Goal: Task Accomplishment & Management: Complete application form

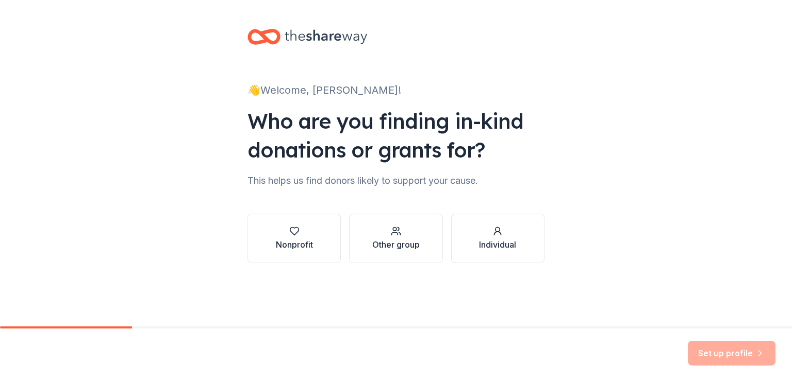
click at [247, 193] on div "👋 Welcome, [PERSON_NAME]! Who are you finding in-kind donations or grants for? …" at bounding box center [396, 156] width 330 height 313
click at [289, 239] on div "Nonprofit" at bounding box center [294, 245] width 37 height 12
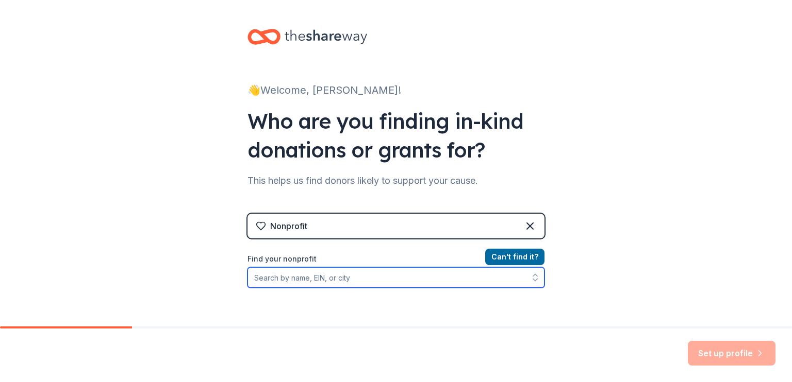
click at [280, 277] on input "Find your nonprofit" at bounding box center [395, 278] width 297 height 21
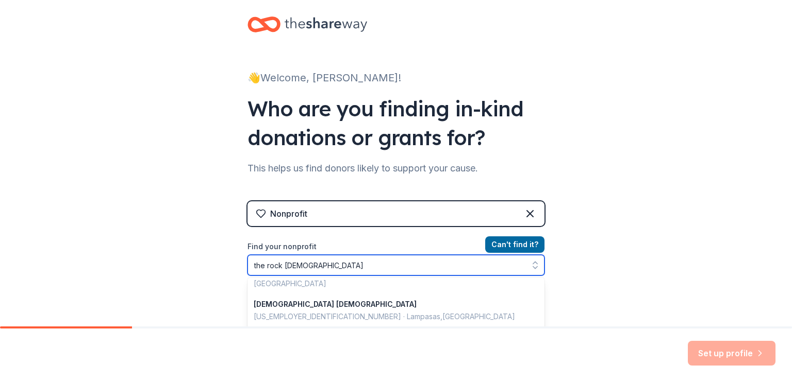
scroll to position [296, 0]
type input "t"
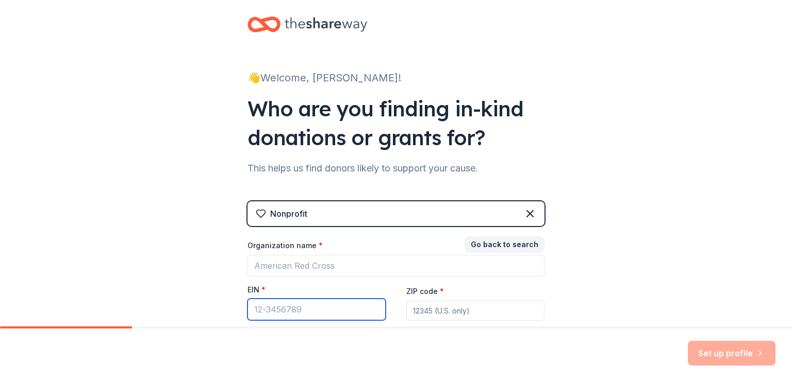
click at [291, 312] on input "EIN *" at bounding box center [316, 310] width 138 height 22
paste input "[US_EMPLOYER_IDENTIFICATION_NUMBER]"
type input "[US_EMPLOYER_IDENTIFICATION_NUMBER]"
click at [425, 311] on input "ZIP code *" at bounding box center [475, 311] width 138 height 21
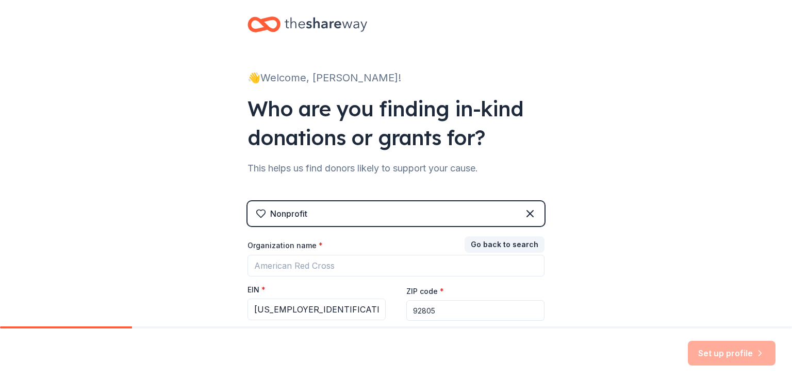
type input "92805"
click at [619, 286] on div "👋 Welcome, Denise! Who are you finding in-kind donations or grants for? This he…" at bounding box center [396, 200] width 792 height 424
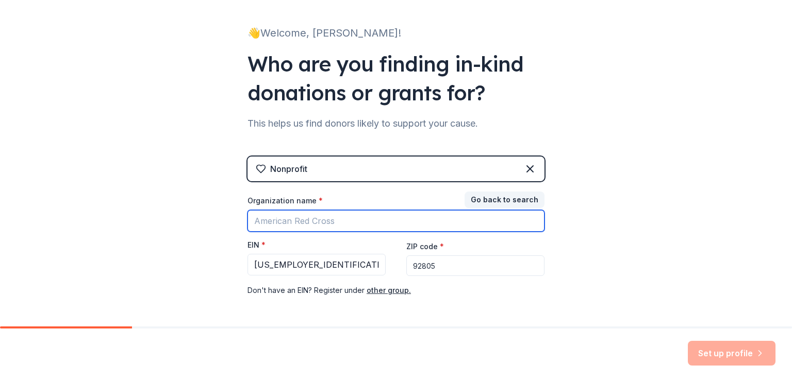
click at [389, 224] on input "Organization name *" at bounding box center [395, 221] width 297 height 22
type input "[DEMOGRAPHIC_DATA]"
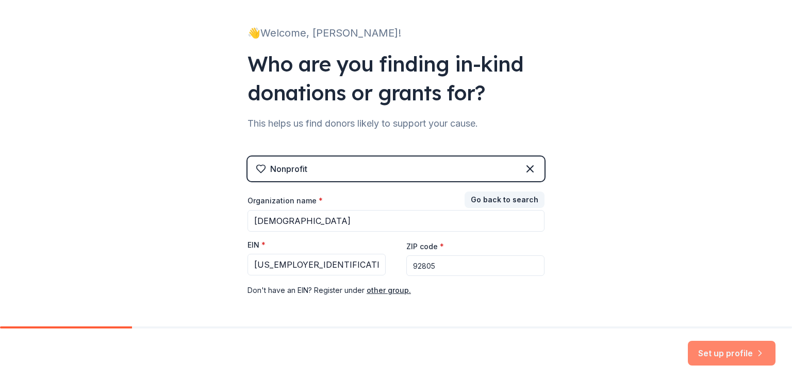
click at [728, 351] on button "Set up profile" at bounding box center [732, 353] width 88 height 25
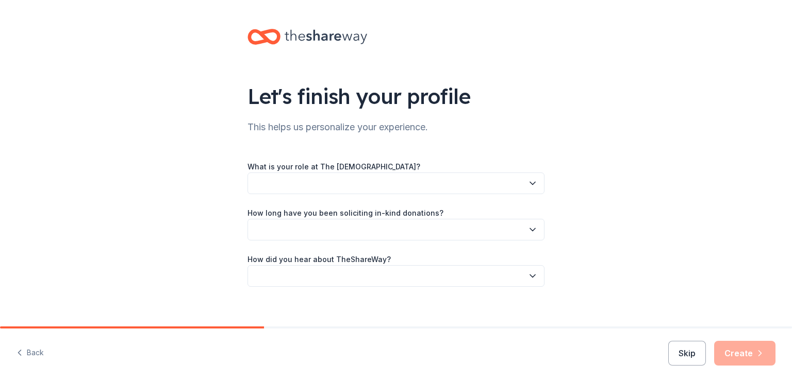
click at [352, 184] on button "button" at bounding box center [395, 184] width 297 height 22
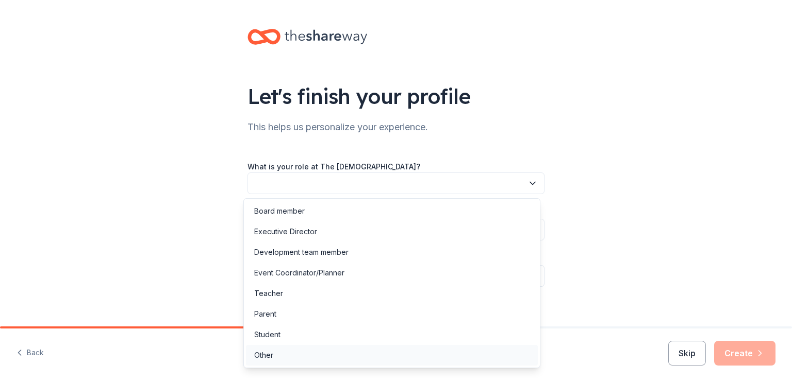
click at [265, 357] on div "Other" at bounding box center [263, 355] width 19 height 12
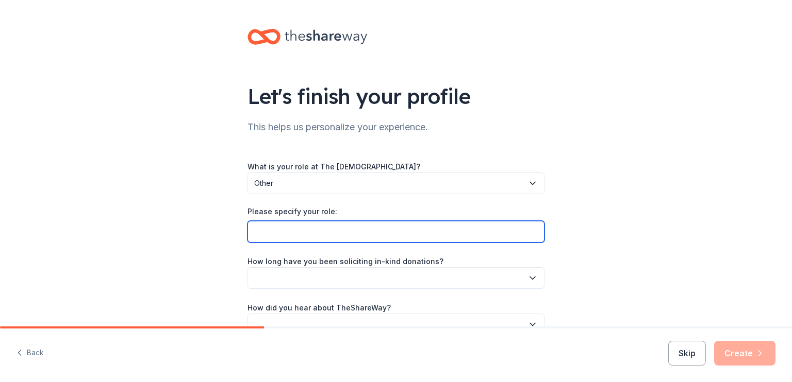
click at [281, 232] on input "Please specify your role:" at bounding box center [395, 232] width 297 height 22
type input "DI Coach"
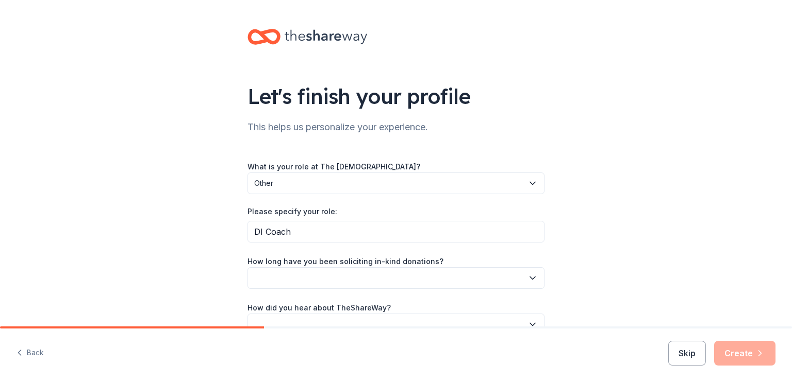
click at [282, 278] on button "button" at bounding box center [395, 279] width 297 height 22
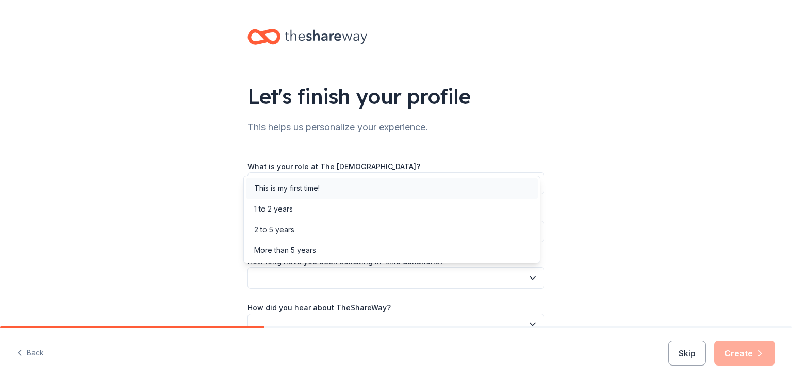
click at [296, 190] on div "This is my first time!" at bounding box center [286, 188] width 65 height 12
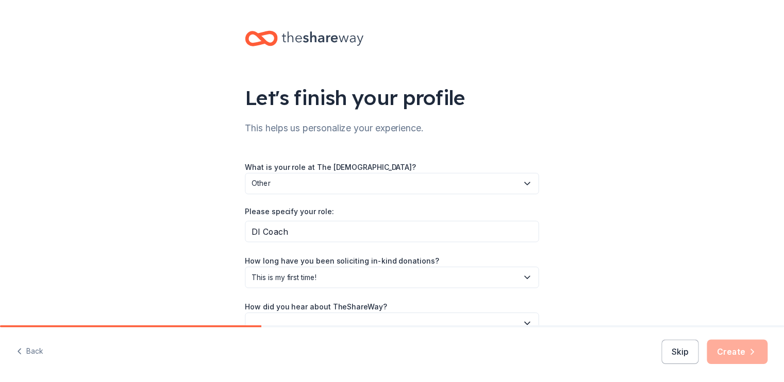
scroll to position [58, 0]
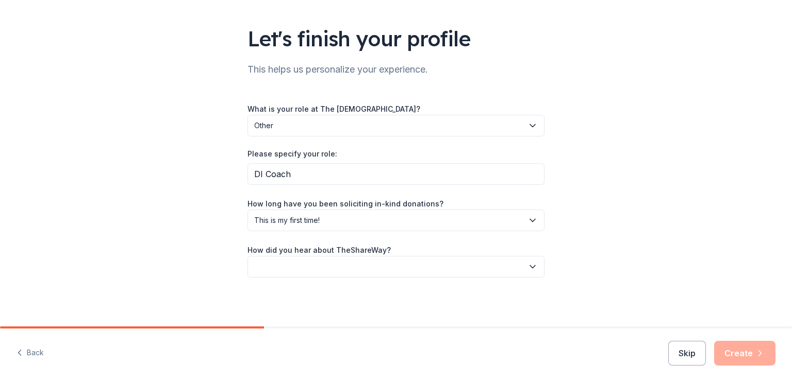
click at [285, 270] on button "button" at bounding box center [395, 267] width 297 height 22
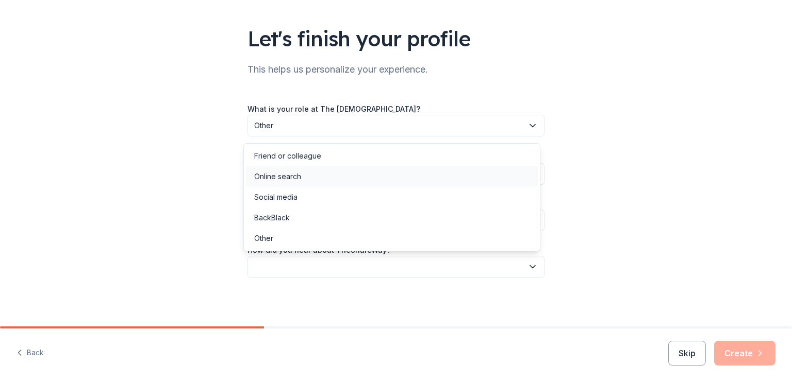
click at [276, 178] on div "Online search" at bounding box center [277, 177] width 47 height 12
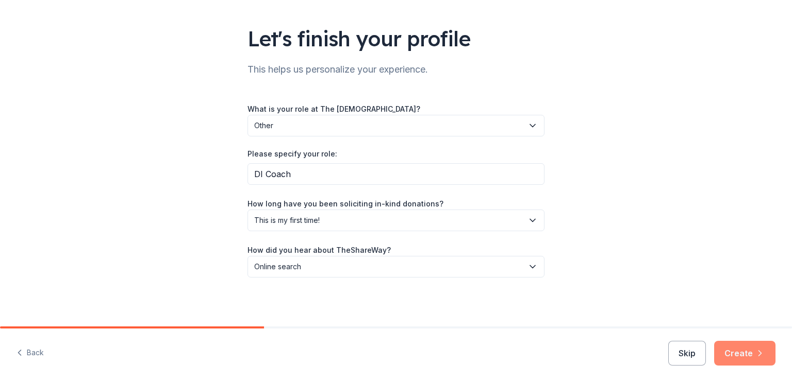
click at [743, 353] on button "Create" at bounding box center [744, 353] width 61 height 25
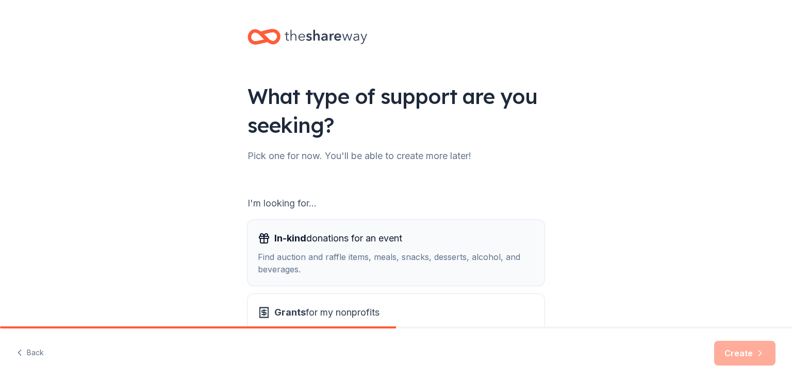
click at [435, 259] on div "Find auction and raffle items, meals, snacks, desserts, alcohol, and beverages." at bounding box center [396, 263] width 276 height 25
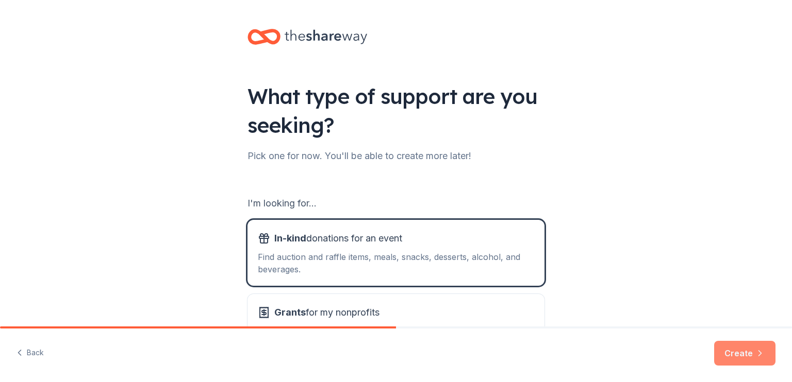
click at [742, 352] on button "Create" at bounding box center [744, 353] width 61 height 25
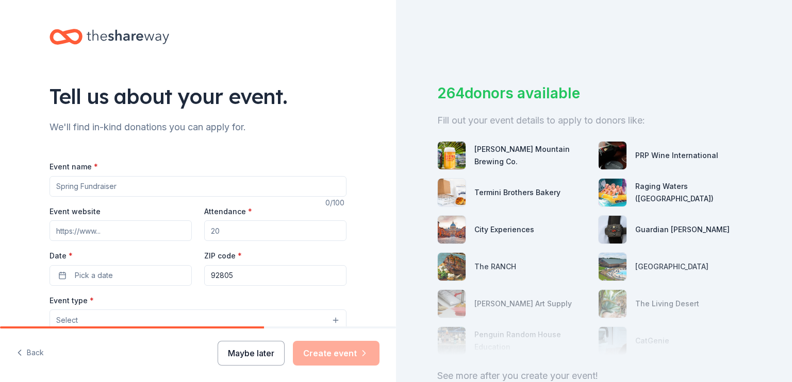
click at [250, 352] on button "Maybe later" at bounding box center [251, 353] width 67 height 25
click at [105, 181] on input "Event name *" at bounding box center [197, 186] width 297 height 21
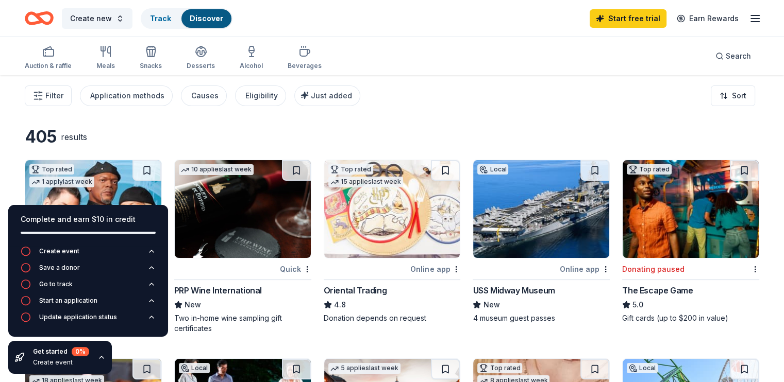
click at [27, 105] on div "Filter Application methods Causes Eligibility Just added Sort" at bounding box center [392, 95] width 784 height 41
click at [379, 111] on div "Filter Application methods Causes Eligibility Just added Sort" at bounding box center [392, 95] width 784 height 41
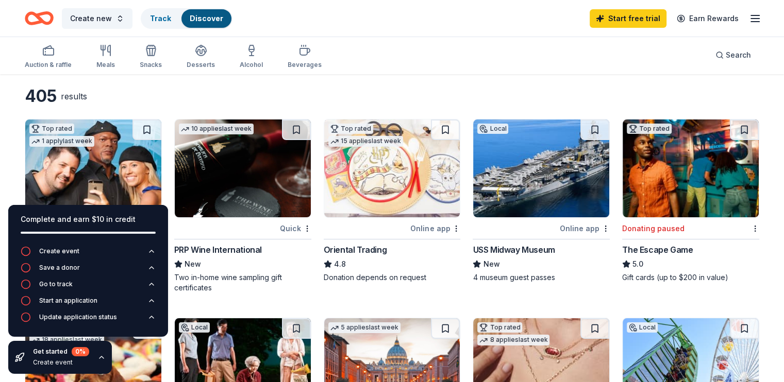
scroll to position [41, 0]
click at [387, 189] on img at bounding box center [392, 168] width 136 height 98
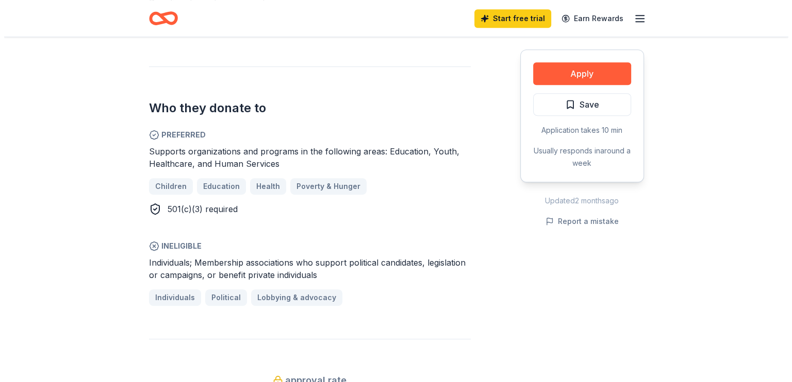
scroll to position [510, 0]
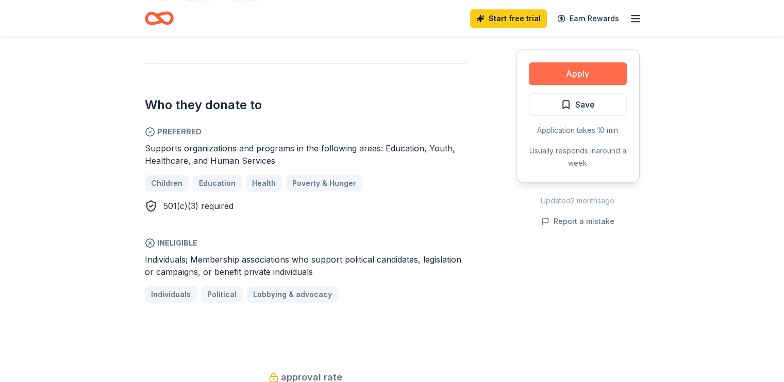
click at [572, 71] on button "Apply" at bounding box center [578, 73] width 98 height 23
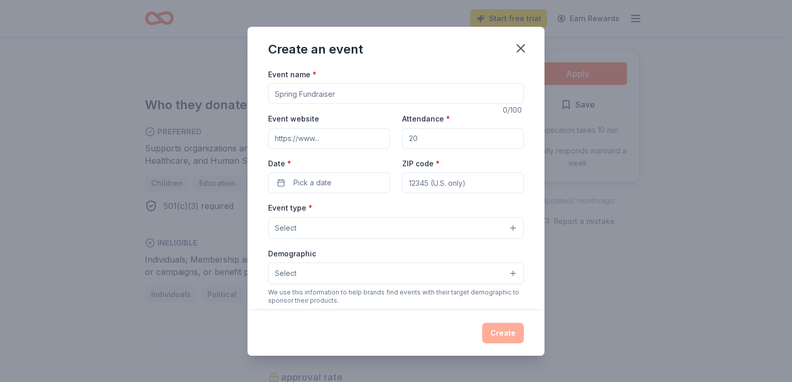
click at [344, 93] on input "Event name *" at bounding box center [396, 94] width 256 height 21
type input "Read-A-Thon"
click at [342, 137] on input "Event website" at bounding box center [329, 138] width 122 height 21
drag, startPoint x: 427, startPoint y: 139, endPoint x: 391, endPoint y: 140, distance: 36.6
click at [391, 140] on div "Event website Attendance * Date * Pick a date ZIP code *" at bounding box center [396, 152] width 256 height 81
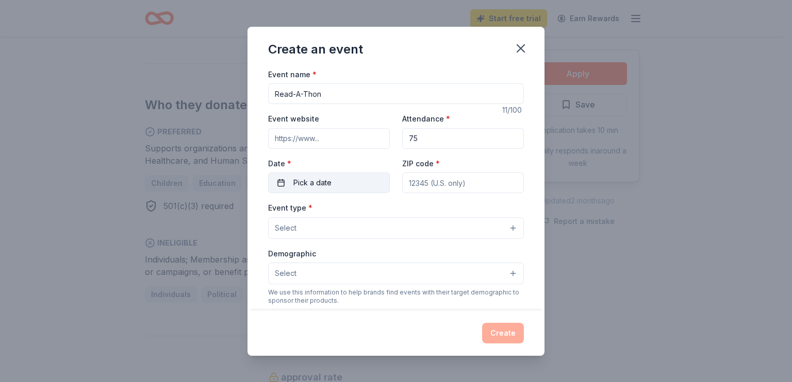
type input "75"
click at [321, 181] on span "Pick a date" at bounding box center [312, 183] width 38 height 12
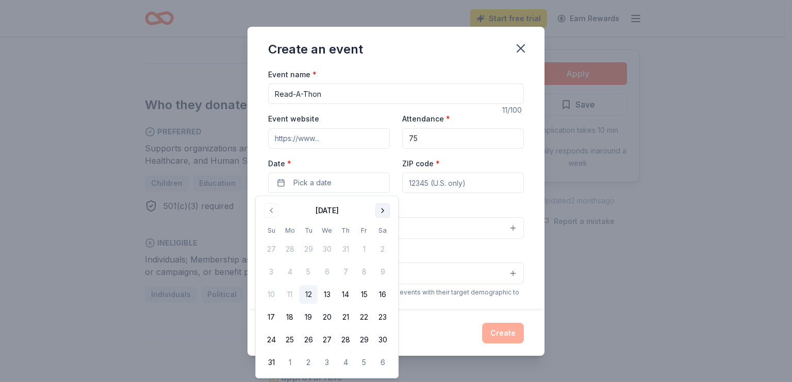
click at [383, 209] on button "Go to next month" at bounding box center [382, 211] width 14 height 14
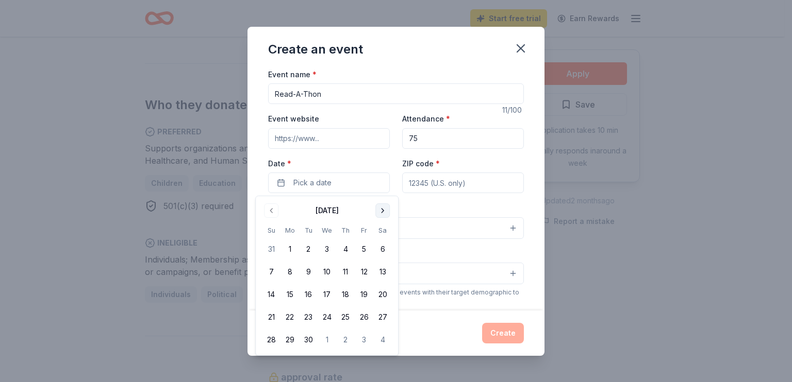
click at [383, 209] on button "Go to next month" at bounding box center [382, 211] width 14 height 14
click at [325, 252] on button "1" at bounding box center [327, 249] width 19 height 19
click at [419, 185] on input "ZIP code *" at bounding box center [463, 183] width 122 height 21
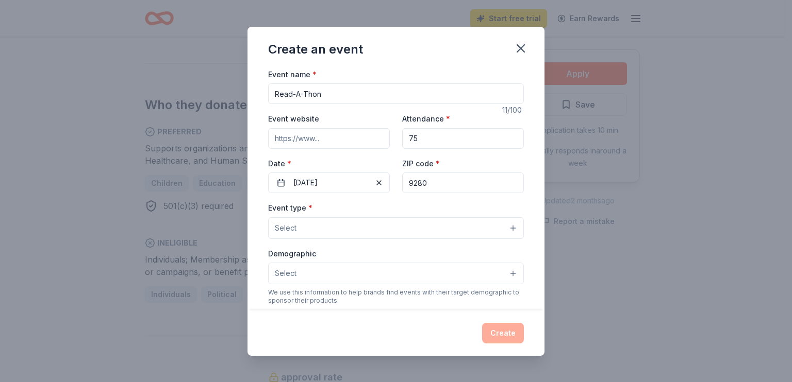
type input "92805"
type input "609 W. Lincoln Ave #2"
type input "92805"
click at [454, 231] on button "Select" at bounding box center [396, 229] width 256 height 22
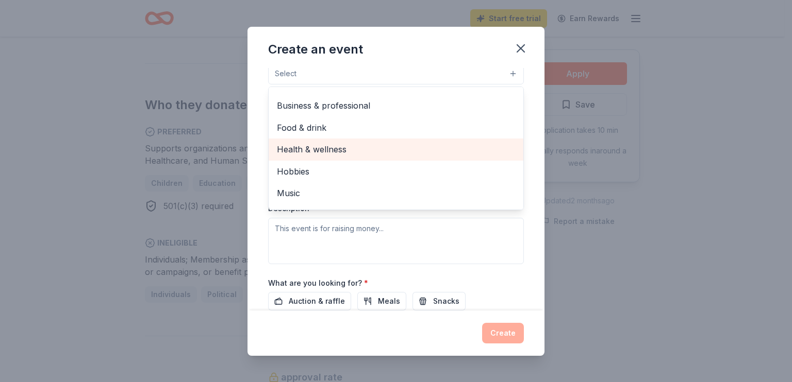
scroll to position [34, 0]
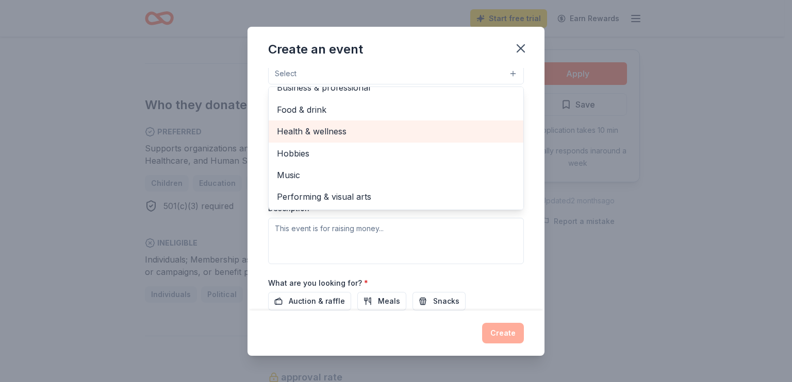
click at [323, 127] on span "Health & wellness" at bounding box center [396, 131] width 238 height 13
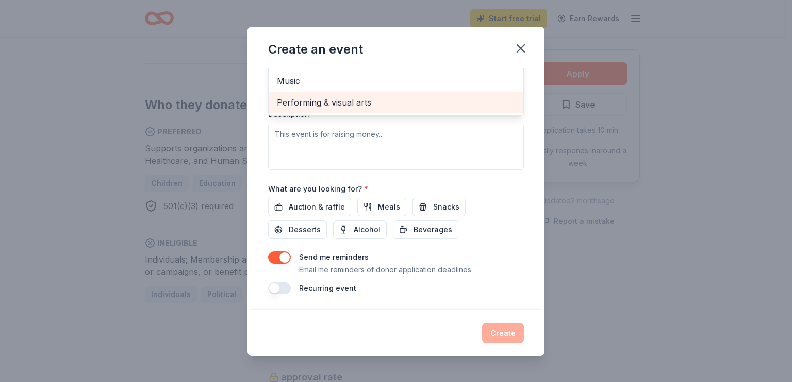
scroll to position [0, 0]
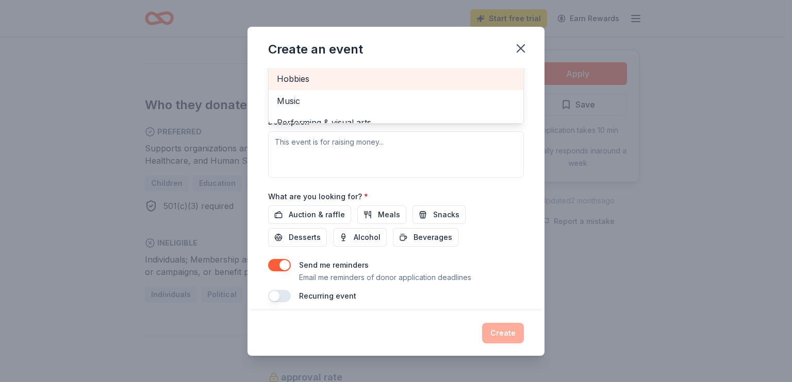
click at [313, 70] on div "Hobbies" at bounding box center [396, 79] width 255 height 22
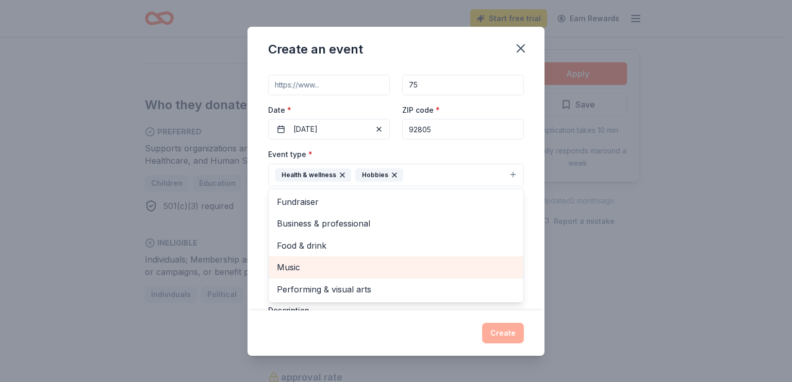
scroll to position [51, 0]
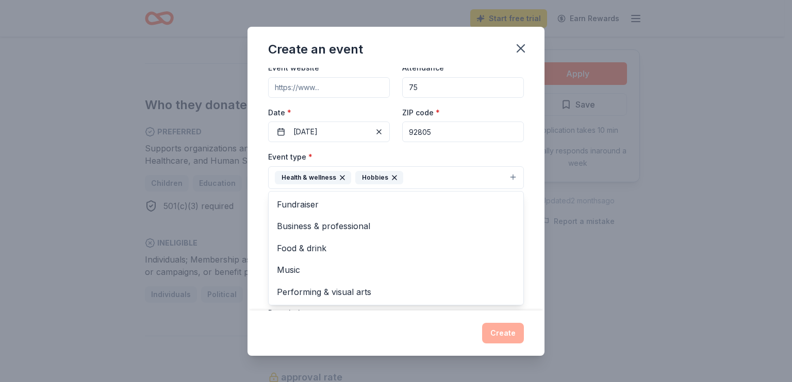
click at [261, 221] on div "Event name * Read-A-Thon 11 /100 Event website Attendance * 75 Date * 10/01/202…" at bounding box center [395, 189] width 297 height 243
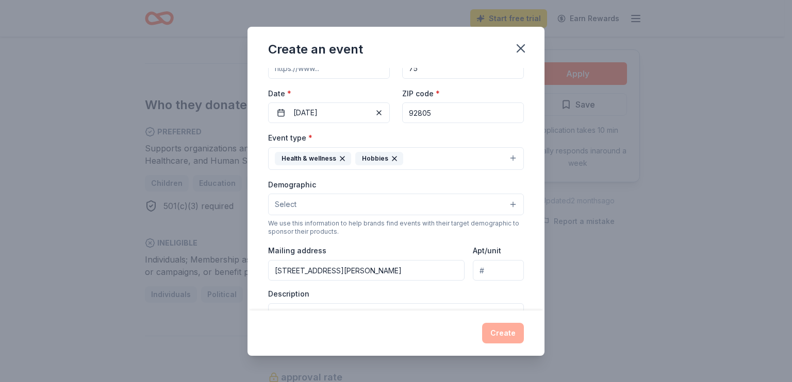
scroll to position [82, 0]
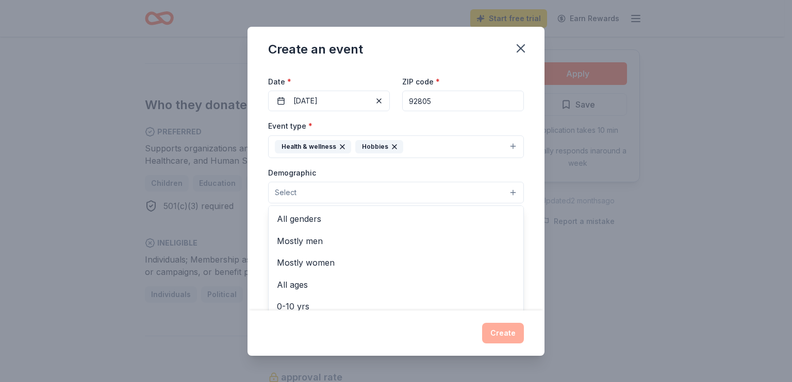
click at [305, 193] on button "Select" at bounding box center [396, 193] width 256 height 22
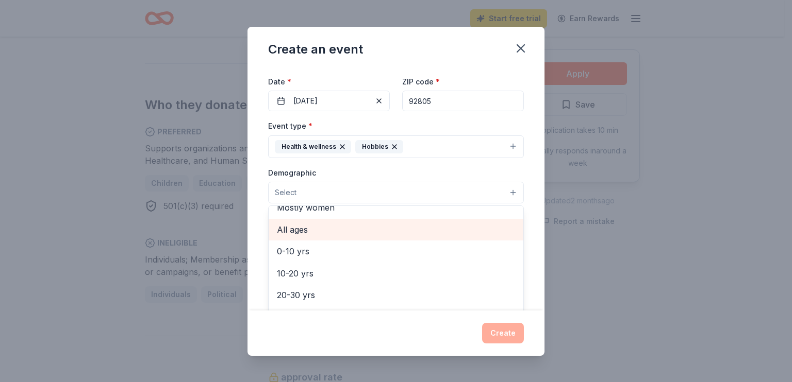
scroll to position [57, 0]
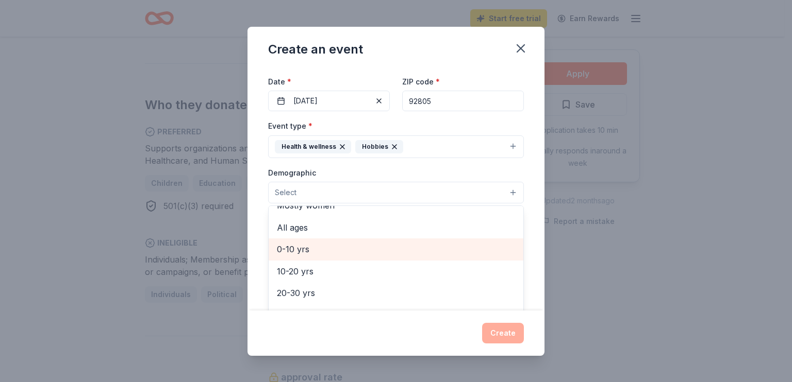
click at [311, 247] on span "0-10 yrs" at bounding box center [396, 249] width 238 height 13
drag, startPoint x: 303, startPoint y: 246, endPoint x: 272, endPoint y: 259, distance: 33.2
click at [272, 259] on div "10-20 yrs" at bounding box center [396, 251] width 255 height 22
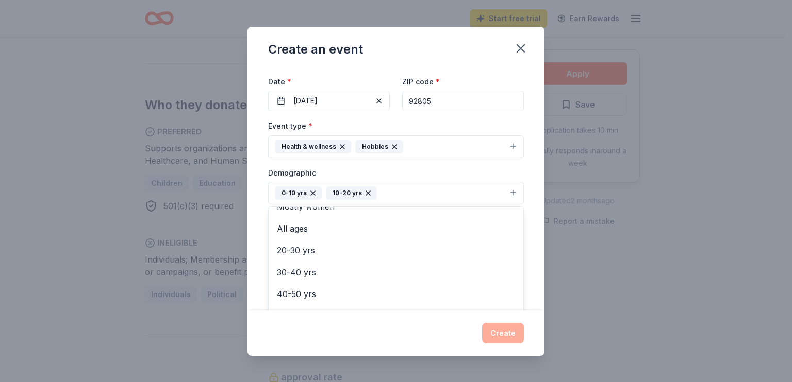
click at [258, 223] on div "Event name * Read-A-Thon 11 /100 Event website Attendance * 75 Date * 10/01/202…" at bounding box center [395, 189] width 297 height 243
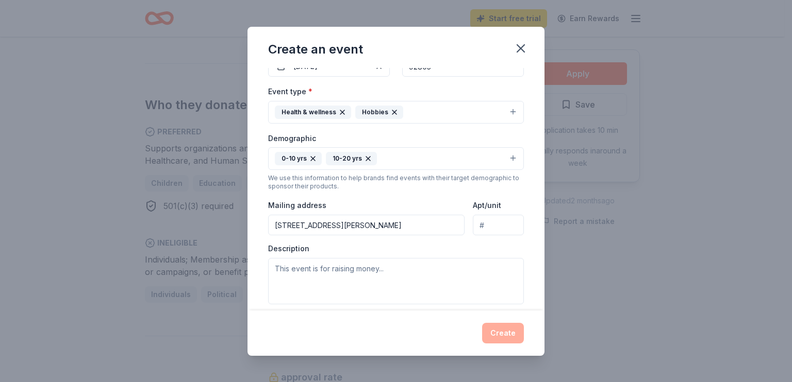
scroll to position [117, 0]
drag, startPoint x: 369, startPoint y: 221, endPoint x: 256, endPoint y: 224, distance: 113.5
click at [256, 224] on div "Event name * Read-A-Thon 11 /100 Event website Attendance * 75 Date * 10/01/202…" at bounding box center [395, 189] width 297 height 243
type input "101 E Orangethorpe Ave"
click at [303, 272] on textarea at bounding box center [396, 281] width 256 height 46
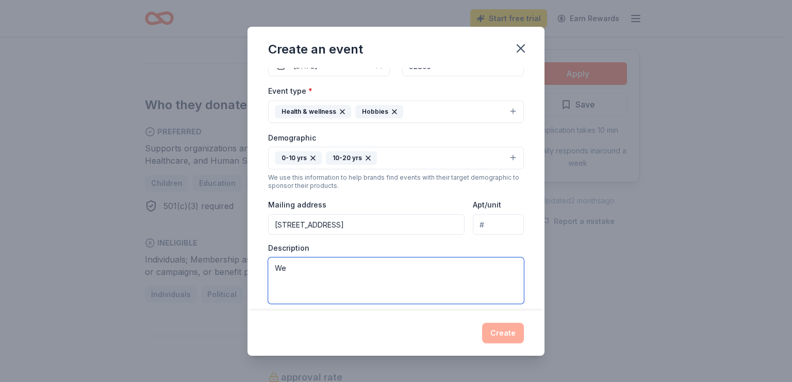
type textarea "W"
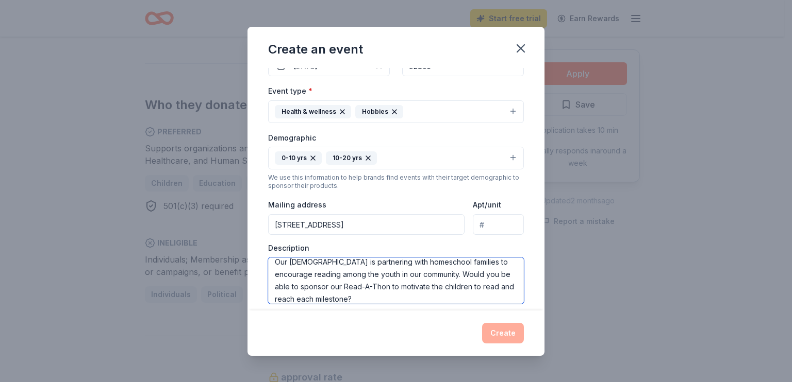
scroll to position [31, 0]
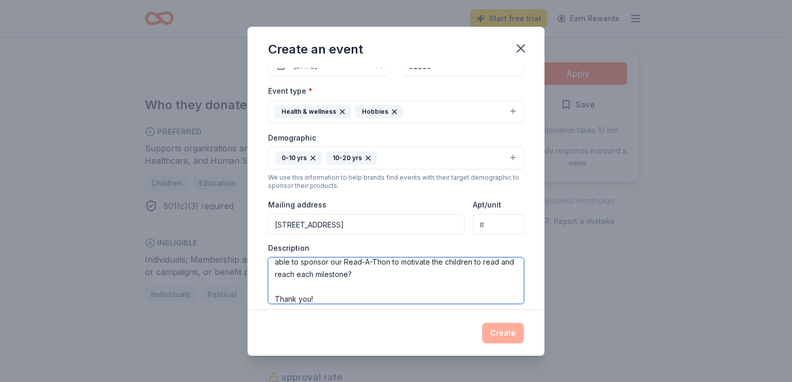
type textarea "Our church is partnering with homeschool families to encourage reading among th…"
click at [493, 329] on div "Create" at bounding box center [396, 333] width 256 height 21
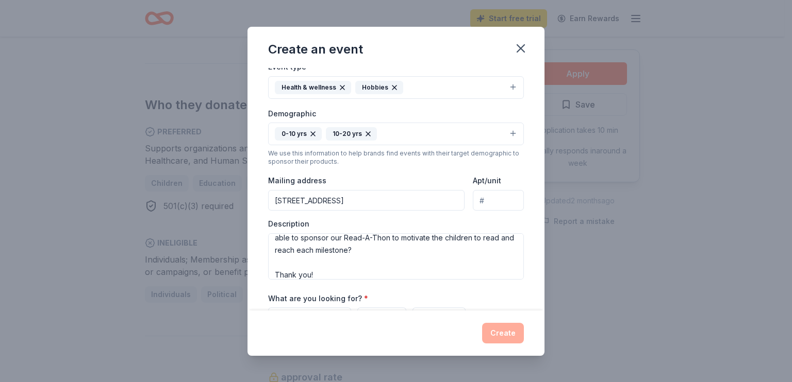
scroll to position [251, 0]
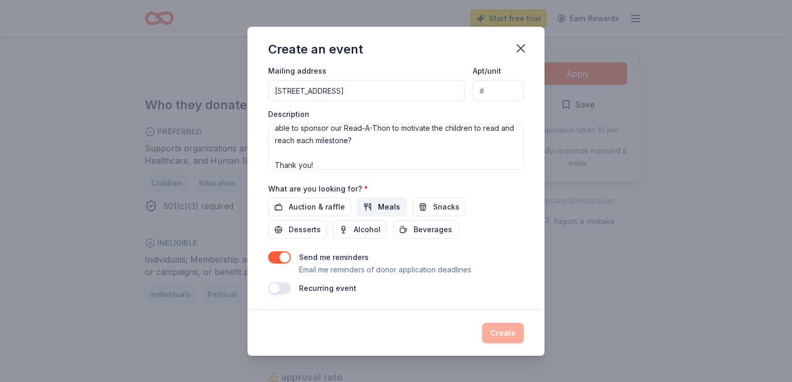
click at [378, 207] on span "Meals" at bounding box center [389, 207] width 22 height 12
click at [439, 209] on span "Snacks" at bounding box center [446, 207] width 26 height 12
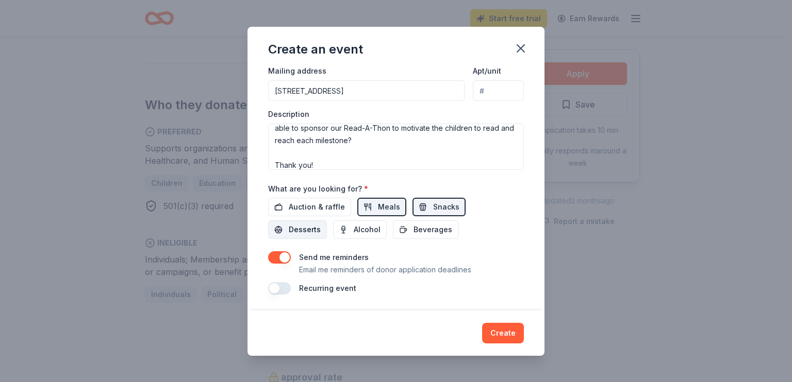
click at [303, 233] on span "Desserts" at bounding box center [305, 230] width 32 height 12
click at [431, 230] on span "Beverages" at bounding box center [432, 230] width 39 height 12
click at [338, 205] on span "Auction & raffle" at bounding box center [317, 207] width 56 height 12
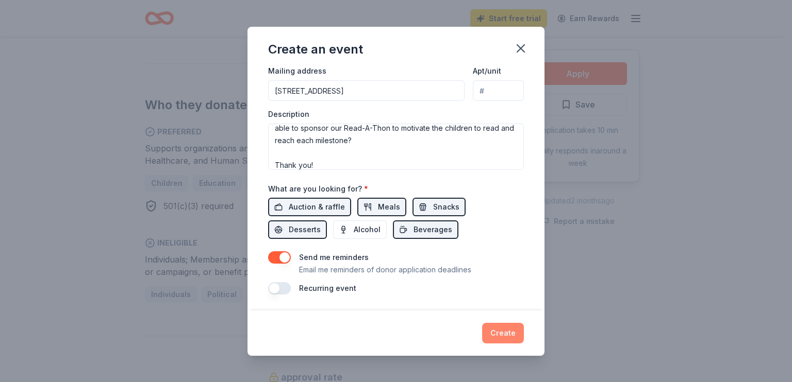
click at [504, 334] on button "Create" at bounding box center [503, 333] width 42 height 21
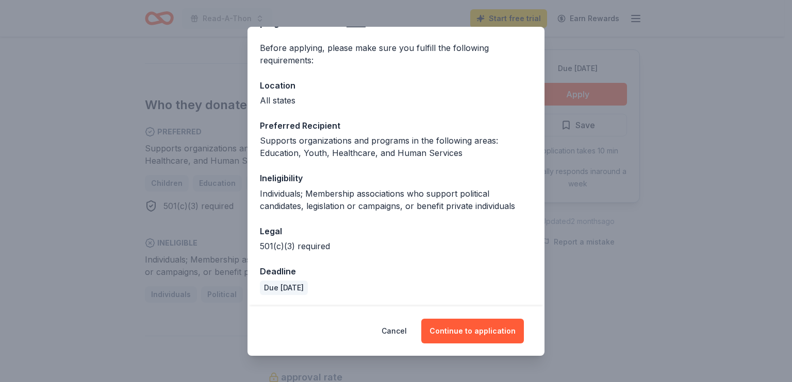
scroll to position [72, 0]
click at [474, 329] on button "Continue to application" at bounding box center [472, 331] width 103 height 25
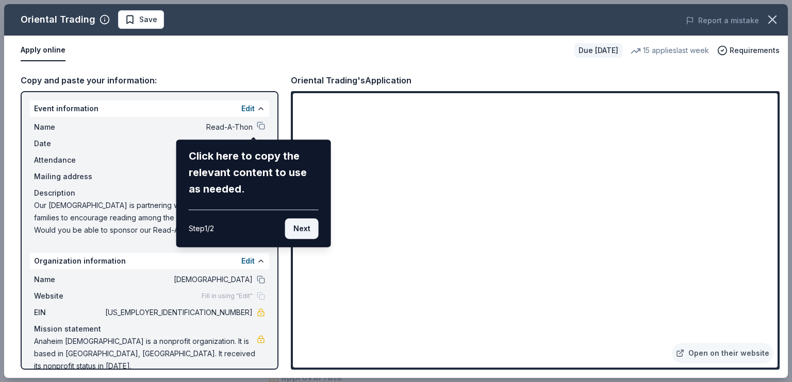
click at [305, 227] on button "Next" at bounding box center [302, 229] width 34 height 21
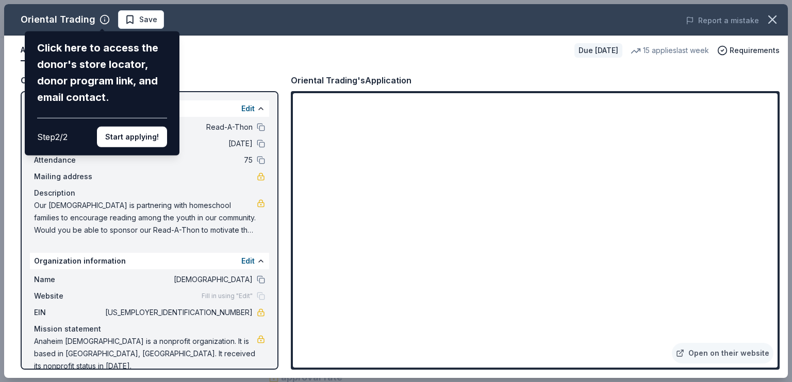
click at [360, 229] on div "Oriental Trading Click here to access the donor's store locator, donor program …" at bounding box center [396, 191] width 784 height 374
click at [723, 354] on div "Oriental Trading Click here to access the donor's store locator, donor program …" at bounding box center [396, 191] width 784 height 374
click at [756, 92] on div "Oriental Trading Click here to access the donor's store locator, donor program …" at bounding box center [396, 191] width 784 height 374
click at [773, 19] on icon "button" at bounding box center [772, 19] width 7 height 7
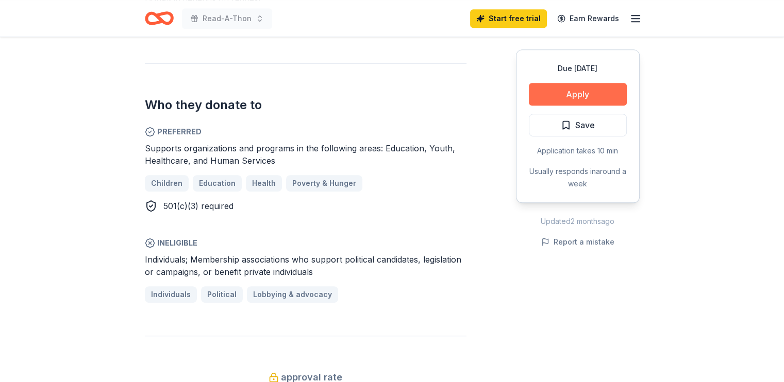
click at [584, 90] on button "Apply" at bounding box center [578, 94] width 98 height 23
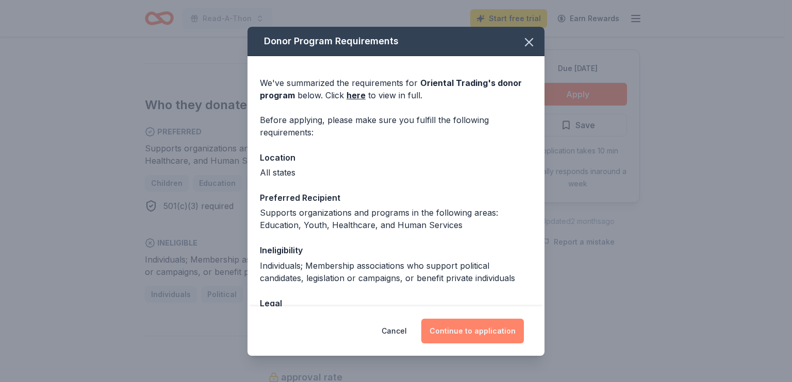
click at [490, 326] on button "Continue to application" at bounding box center [472, 331] width 103 height 25
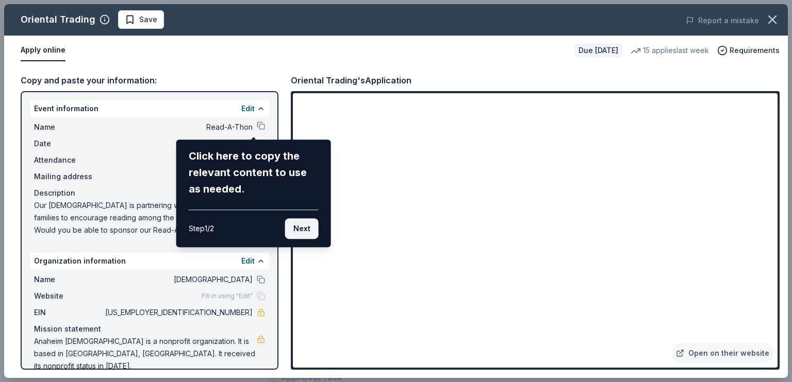
click at [294, 226] on button "Next" at bounding box center [302, 229] width 34 height 21
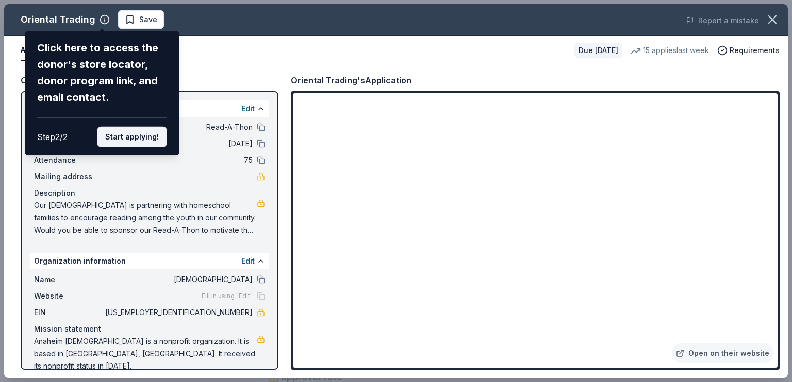
click at [140, 138] on button "Start applying!" at bounding box center [132, 137] width 70 height 21
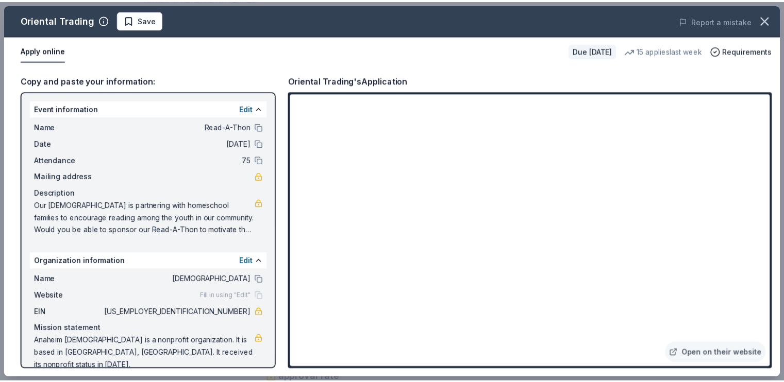
scroll to position [3, 0]
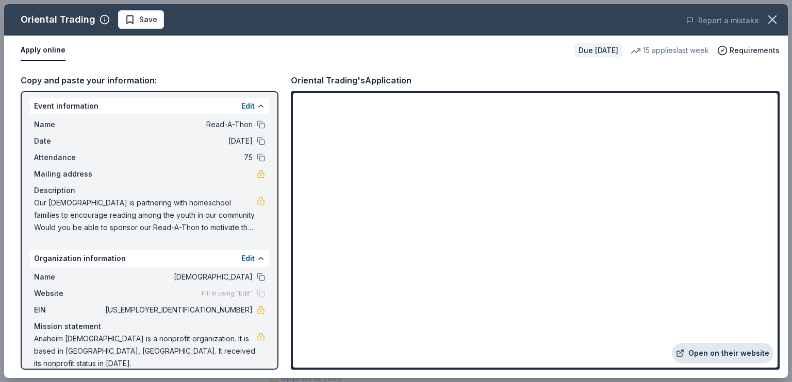
click at [711, 351] on link "Open on their website" at bounding box center [723, 353] width 102 height 21
click at [773, 19] on icon "button" at bounding box center [772, 19] width 7 height 7
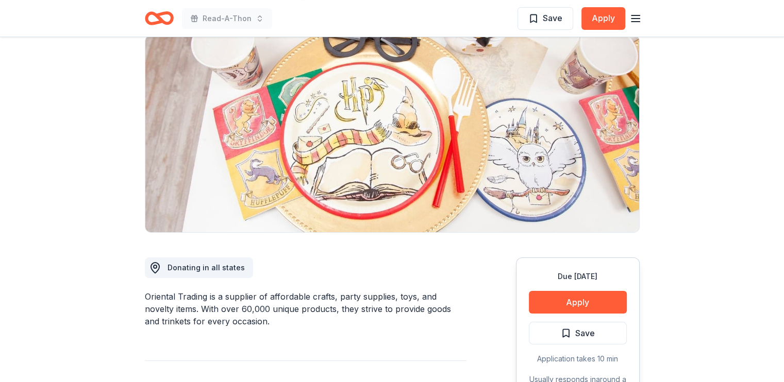
scroll to position [0, 0]
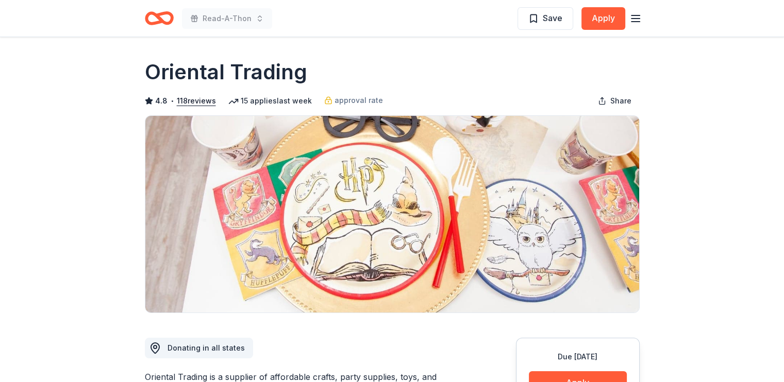
click at [164, 14] on icon "Home" at bounding box center [159, 18] width 29 height 24
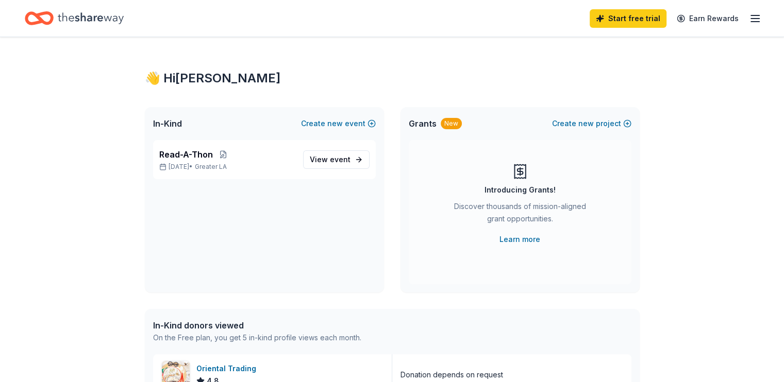
click at [164, 14] on div "Start free trial Earn Rewards" at bounding box center [392, 18] width 735 height 24
click at [751, 19] on line "button" at bounding box center [755, 19] width 8 height 0
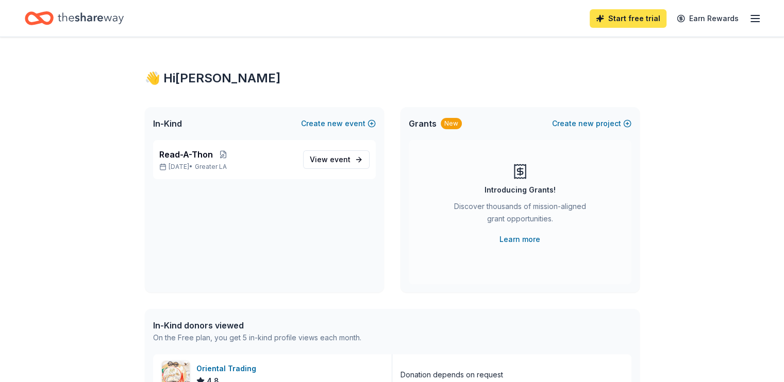
click at [623, 18] on link "Start free trial" at bounding box center [628, 18] width 77 height 19
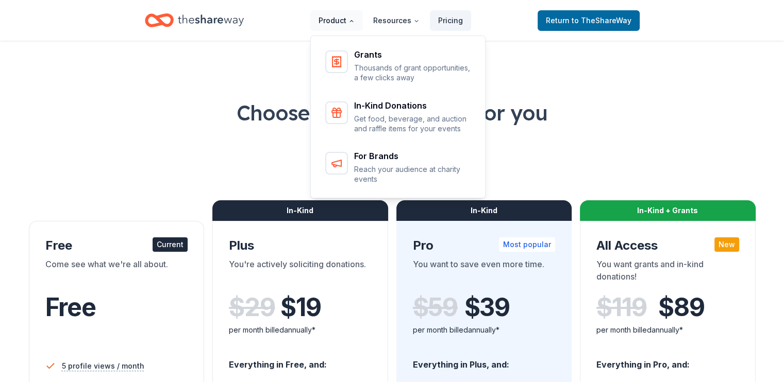
click at [336, 22] on button "Product" at bounding box center [336, 20] width 53 height 21
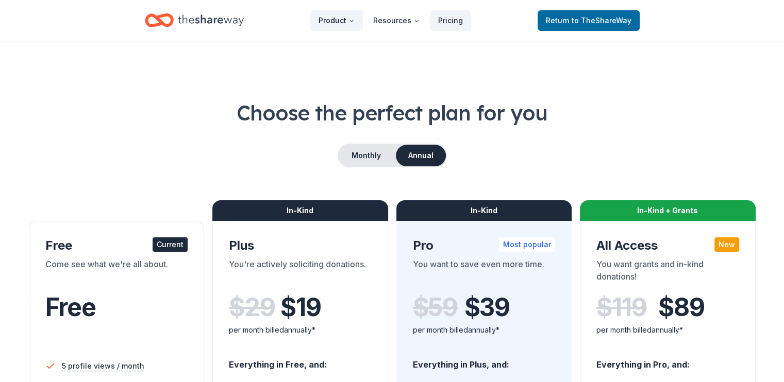
click at [336, 22] on button "Product" at bounding box center [336, 20] width 53 height 21
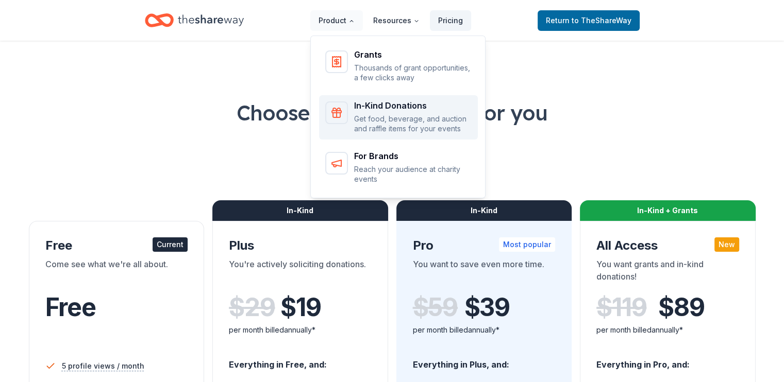
click at [409, 111] on div "In-Kind Donations Get food, beverage, and auction and raffle items for your eve…" at bounding box center [413, 118] width 118 height 32
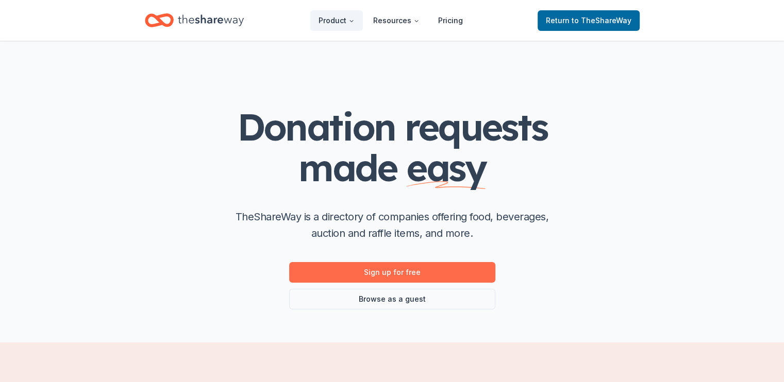
click at [406, 268] on link "Sign up for free" at bounding box center [392, 272] width 206 height 21
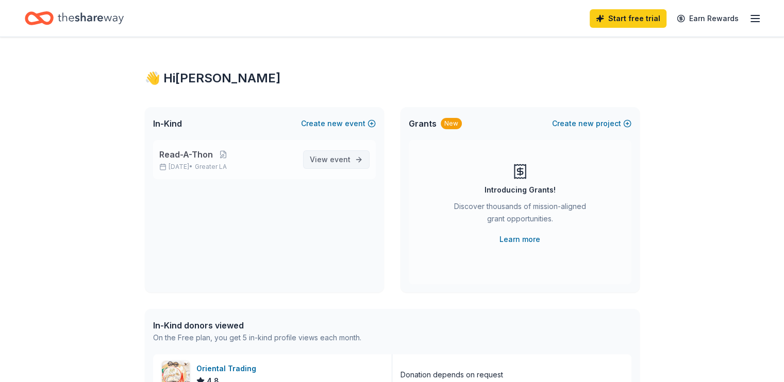
click at [334, 162] on span "event" at bounding box center [340, 159] width 21 height 9
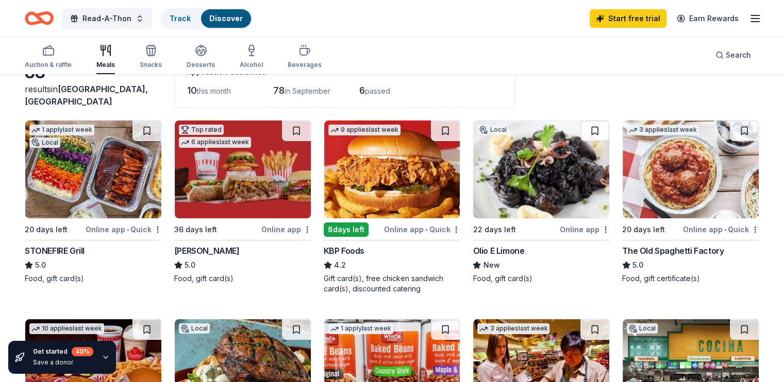
scroll to position [70, 0]
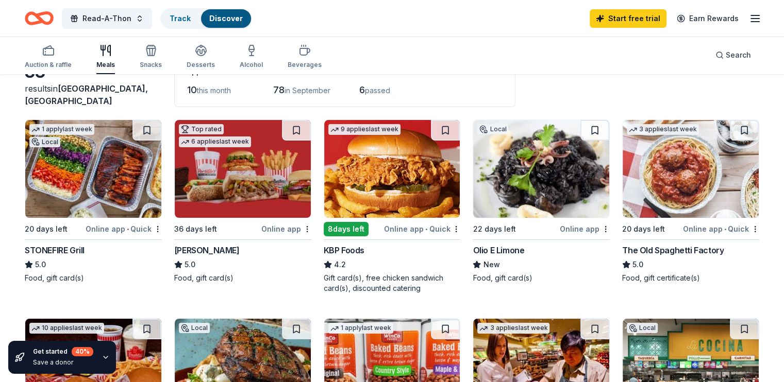
click at [654, 249] on div "The Old Spaghetti Factory" at bounding box center [673, 250] width 102 height 12
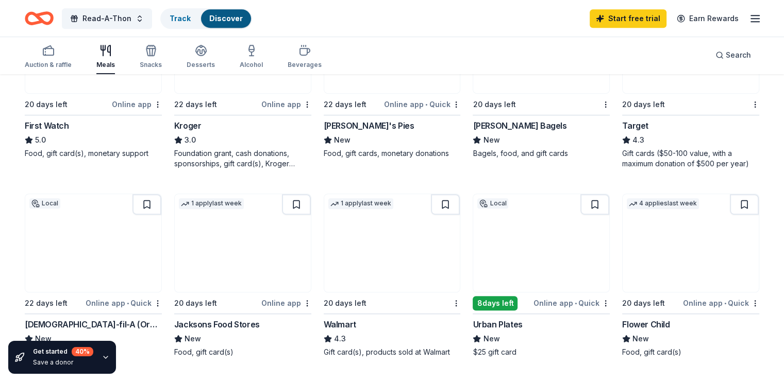
scroll to position [0, 0]
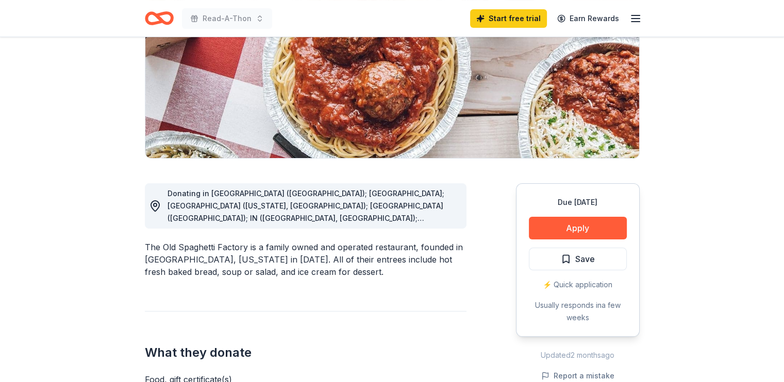
scroll to position [169, 0]
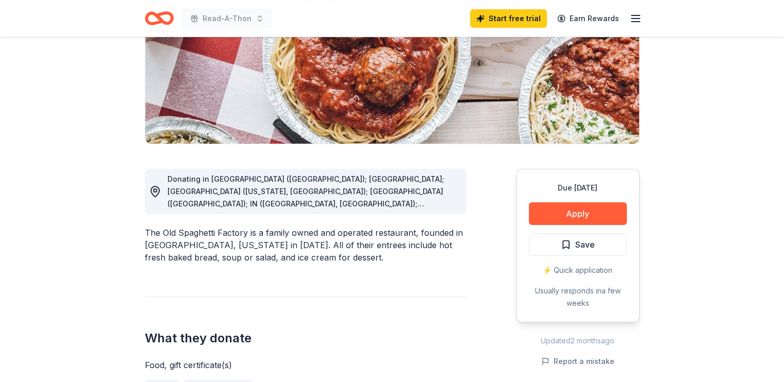
click at [426, 205] on span "Donating in [GEOGRAPHIC_DATA] ([GEOGRAPHIC_DATA]); [GEOGRAPHIC_DATA]; [GEOGRAPH…" at bounding box center [307, 247] width 279 height 145
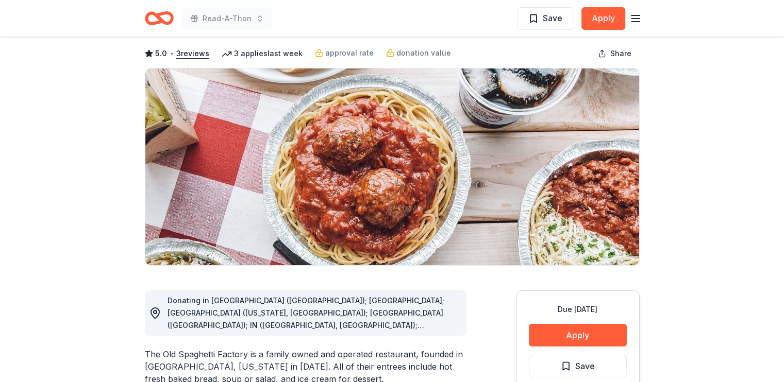
scroll to position [0, 0]
